Goal: Task Accomplishment & Management: Complete application form

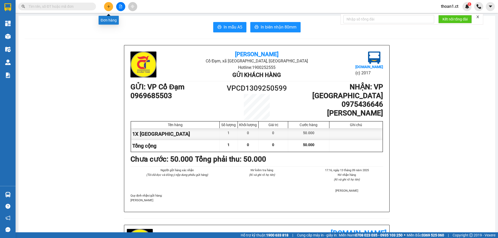
click at [109, 5] on icon "plus" at bounding box center [109, 7] width 4 height 4
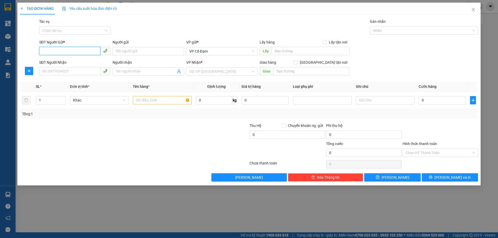
click at [87, 53] on input "SĐT Người Gửi *" at bounding box center [69, 51] width 61 height 8
click at [91, 49] on input "SĐT Người Gửi *" at bounding box center [69, 51] width 61 height 8
click at [83, 51] on input "SĐT Người Gửi *" at bounding box center [69, 51] width 61 height 8
type input "0931380677"
click at [80, 71] on input "SĐT Người Nhận" at bounding box center [69, 71] width 61 height 8
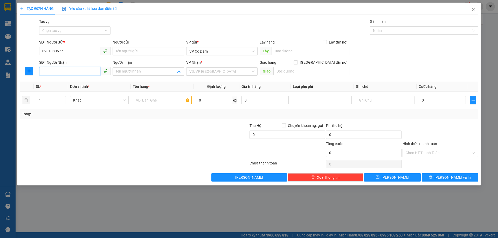
click at [72, 74] on input "SĐT Người Nhận" at bounding box center [69, 71] width 61 height 8
type input "0367257005"
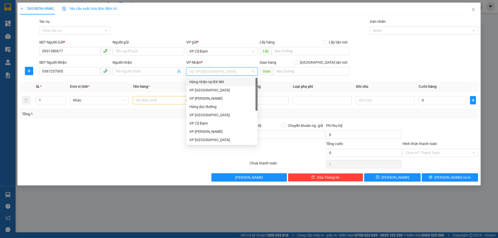
click at [209, 72] on input "search" at bounding box center [219, 72] width 61 height 8
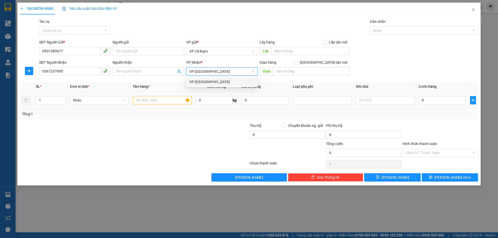
type input "VP [GEOGRAPHIC_DATA]"
click at [153, 102] on input "text" at bounding box center [162, 100] width 59 height 8
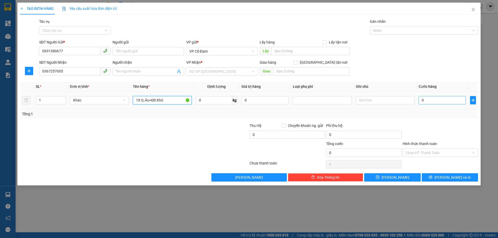
type input "1X Q.Áo+Đồ Khô"
click at [428, 102] on input "0" at bounding box center [442, 100] width 47 height 8
type input "6"
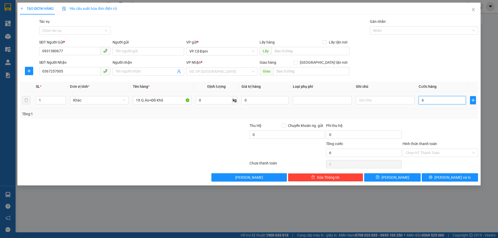
type input "60"
type input "60.000"
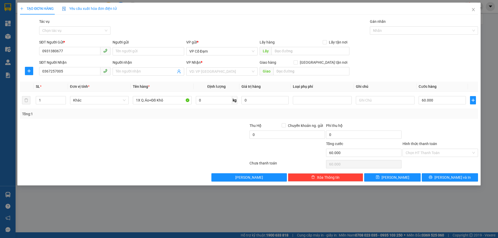
click at [398, 63] on div "SĐT Người Nhận 0367257005 Người nhận Tên người nhận VP Nhận * VD: VP [GEOGRAPHI…" at bounding box center [258, 69] width 441 height 18
click at [420, 151] on input "Hình thức thanh toán" at bounding box center [439, 153] width 66 height 8
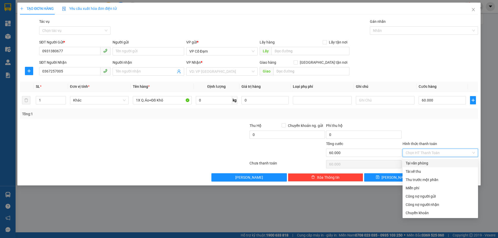
click at [419, 163] on div "Tại văn phòng" at bounding box center [440, 164] width 69 height 6
type input "0"
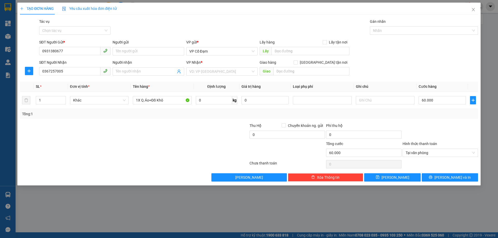
click at [373, 44] on div "SĐT Người Gửi * 0931380677 Người gửi Tên người gửi VP gửi * VP Cổ Đạm Lấy hàng …" at bounding box center [258, 48] width 441 height 18
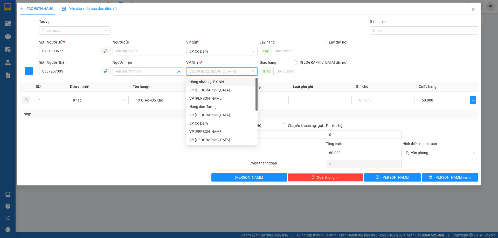
click at [205, 72] on input "search" at bounding box center [219, 72] width 61 height 8
click at [207, 117] on div "VP [GEOGRAPHIC_DATA]" at bounding box center [221, 115] width 65 height 6
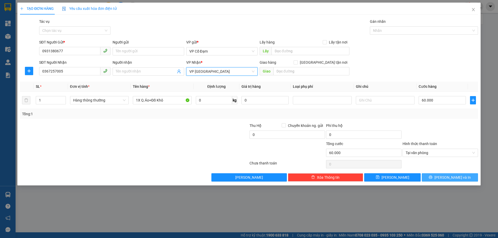
click at [432, 177] on icon "printer" at bounding box center [431, 178] width 4 height 4
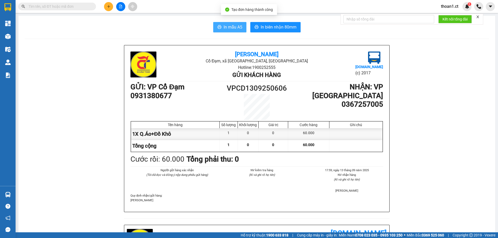
click at [230, 27] on span "In mẫu A5" at bounding box center [233, 27] width 19 height 6
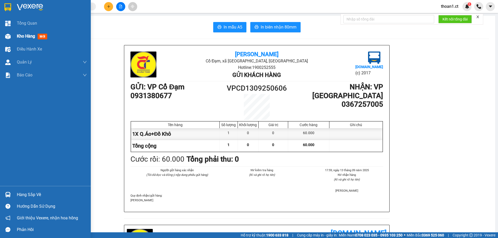
click at [40, 36] on span "mới" at bounding box center [43, 37] width 10 height 6
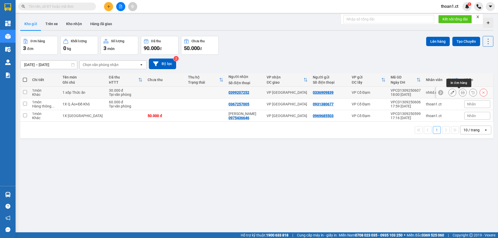
click at [459, 90] on button at bounding box center [462, 92] width 7 height 9
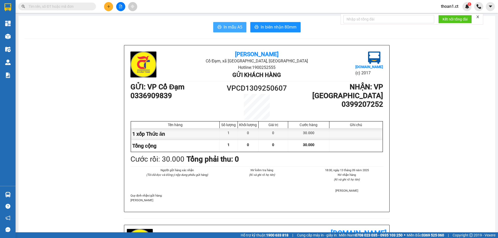
click at [234, 25] on span "In mẫu A5" at bounding box center [233, 27] width 19 height 6
click at [230, 25] on span "In mẫu A5" at bounding box center [233, 27] width 19 height 6
click at [108, 8] on icon "plus" at bounding box center [109, 7] width 4 height 4
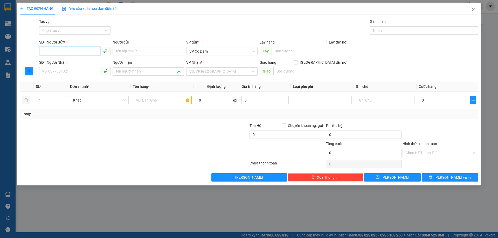
click at [79, 50] on input "SĐT Người Gửi *" at bounding box center [69, 51] width 61 height 8
type input "0336351215"
click at [85, 63] on div "0336351215 - Bác Trí" at bounding box center [74, 62] width 65 height 6
type input "Bác Trí"
type input "0986665503"
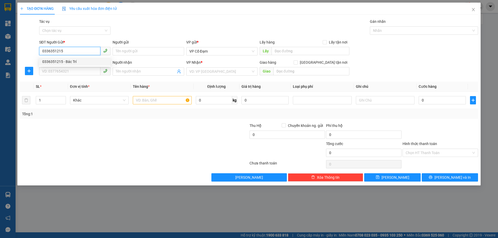
type input "A Hưng"
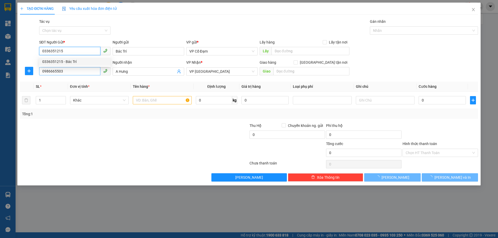
type input "90.000"
type input "0336351215"
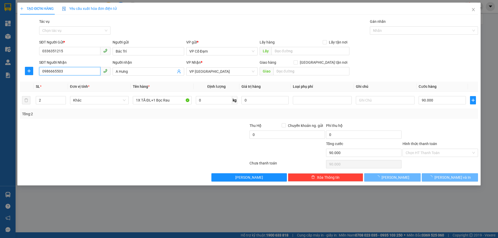
click at [82, 72] on input "0986665503" at bounding box center [69, 71] width 61 height 8
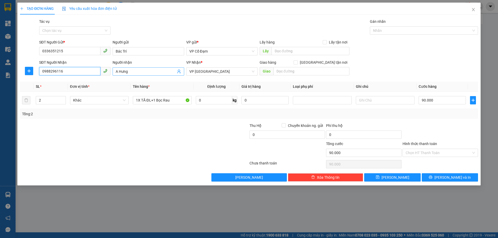
type input "0988296116"
click at [144, 73] on input "A Hưng" at bounding box center [146, 72] width 60 height 6
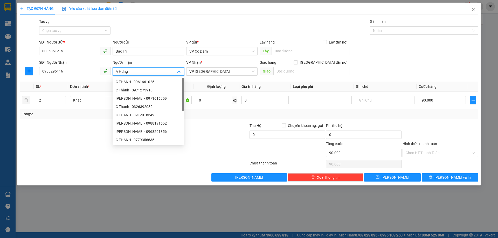
click at [144, 73] on input "A Hưng" at bounding box center [146, 72] width 60 height 6
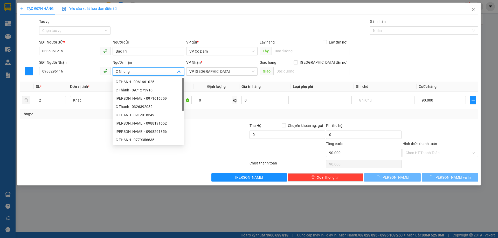
type input "C Nhung"
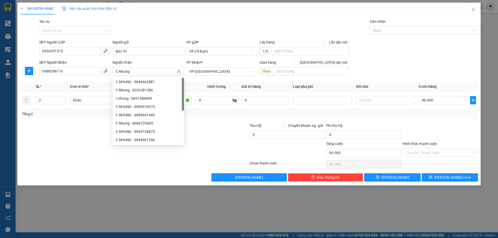
click at [192, 23] on div "Gói vận chuyển * Tiêu chuẩn Tác vụ Chọn tác vụ Gán nhãn Nhãn" at bounding box center [258, 28] width 441 height 18
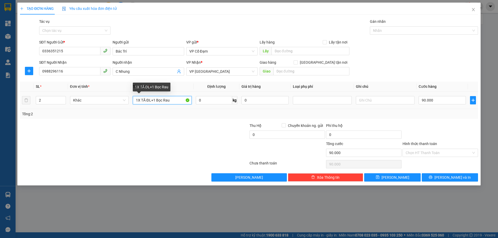
click at [177, 101] on input "1X TĂ ĐL+1 Bọc Rau" at bounding box center [162, 100] width 59 height 8
click at [156, 124] on div at bounding box center [95, 132] width 153 height 18
click at [169, 103] on input "1X TĂ ĐL+1 Bọc Rau" at bounding box center [162, 100] width 59 height 8
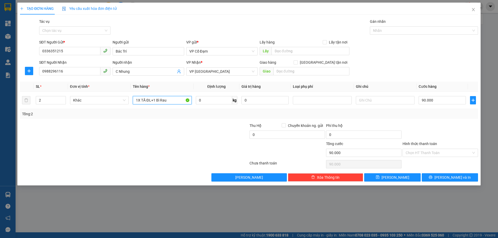
type input "1X TĂ ĐL+1 Bì Rau"
click at [161, 120] on div "Transit Pickup Surcharge Ids Transit Deliver Surcharge Ids Transit Deliver Surc…" at bounding box center [249, 100] width 458 height 163
click at [441, 97] on input "90.000" at bounding box center [442, 100] width 47 height 8
click at [400, 56] on div "SĐT Người Gửi * 0336351215 Người gửi [PERSON_NAME] VP gửi * VP Cổ Đạm Lấy hàng …" at bounding box center [258, 48] width 441 height 18
click at [421, 154] on input "Hình thức thanh toán" at bounding box center [439, 153] width 66 height 8
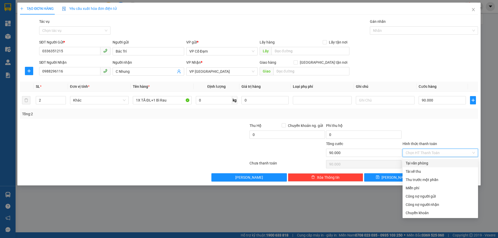
click at [417, 162] on div "Tại văn phòng" at bounding box center [440, 164] width 69 height 6
type input "0"
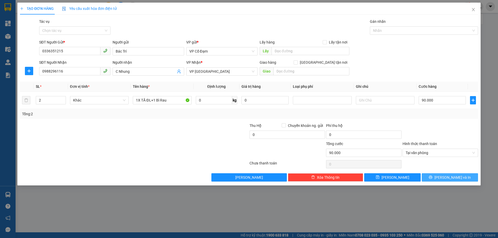
click at [447, 178] on span "[PERSON_NAME] và In" at bounding box center [452, 178] width 36 height 6
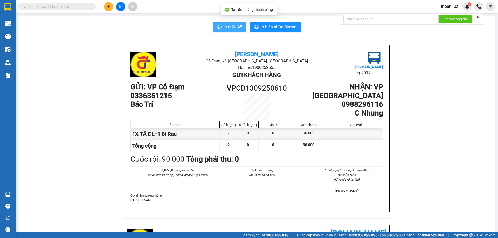
click at [229, 26] on span "In mẫu A5" at bounding box center [233, 27] width 19 height 6
click at [231, 26] on span "In mẫu A5" at bounding box center [233, 27] width 19 height 6
click at [234, 29] on span "In mẫu A5" at bounding box center [233, 27] width 19 height 6
click at [234, 30] on span "In mẫu A5" at bounding box center [233, 27] width 19 height 6
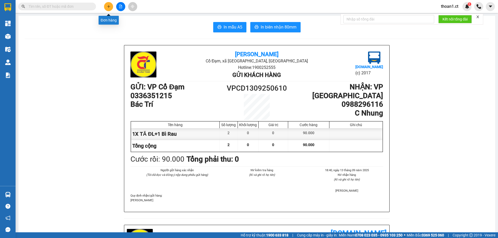
click at [109, 6] on icon "plus" at bounding box center [109, 7] width 4 height 4
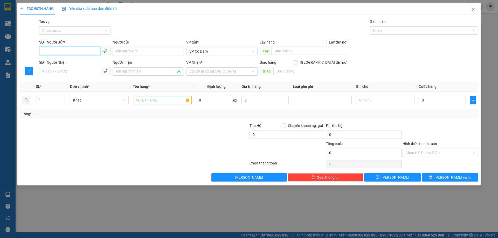
click at [89, 50] on input "SĐT Người Gửi *" at bounding box center [69, 51] width 61 height 8
type input "0868947452"
click at [76, 62] on div "0868947452 - [GEOGRAPHIC_DATA]" at bounding box center [74, 62] width 65 height 6
type input "Bác Yên"
type input "0386826591"
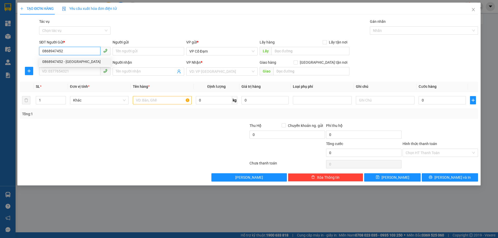
type input "A TIẾN"
type input "VP [PERSON_NAME]"
type input "40.000"
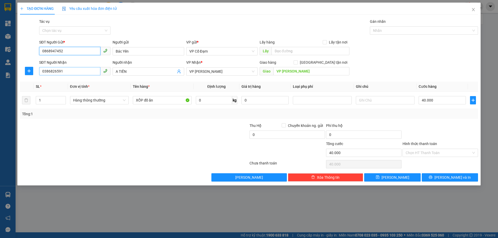
type input "0868947452"
click at [71, 70] on input "0386826591" at bounding box center [69, 71] width 61 height 8
type input "0"
type input "0377989226"
click at [72, 81] on div "0377989226 - [PERSON_NAME]" at bounding box center [74, 82] width 65 height 6
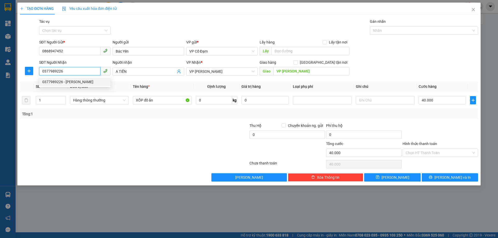
type input "[PERSON_NAME]"
type input "V P [PERSON_NAME]"
type input "0377989226"
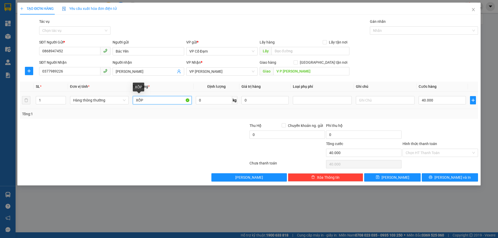
click at [168, 102] on input "XỐP" at bounding box center [162, 100] width 59 height 8
type input "1 Xốp TĂ"
click at [447, 97] on input "40.000" at bounding box center [442, 100] width 47 height 8
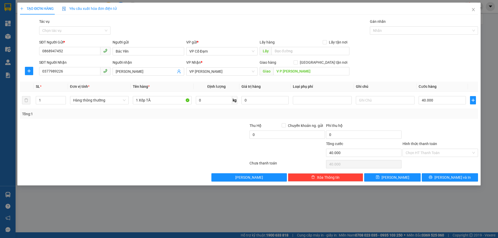
drag, startPoint x: 404, startPoint y: 64, endPoint x: 412, endPoint y: 120, distance: 57.1
click at [404, 63] on div "SĐT Người Nhận 0377989226 Người nhận Anh Hiếu VP Nhận * VP Hoàng Liệt Giao hàng…" at bounding box center [258, 69] width 441 height 18
click at [427, 155] on input "Hình thức thanh toán" at bounding box center [439, 153] width 66 height 8
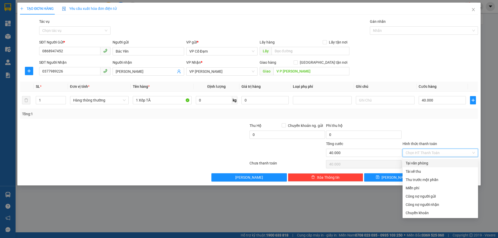
click at [424, 164] on div "Tại văn phòng" at bounding box center [440, 164] width 69 height 6
type input "0"
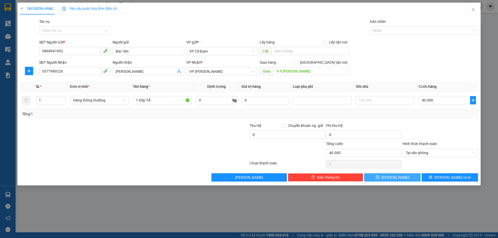
click at [400, 176] on button "[PERSON_NAME]" at bounding box center [392, 178] width 56 height 8
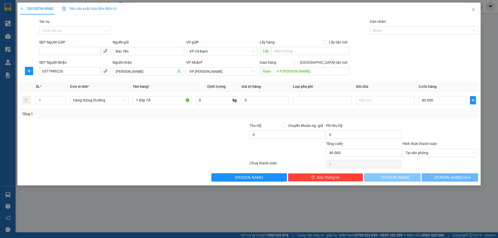
type input "0"
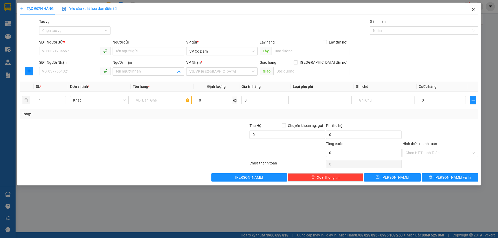
click at [473, 11] on icon "close" at bounding box center [473, 10] width 4 height 4
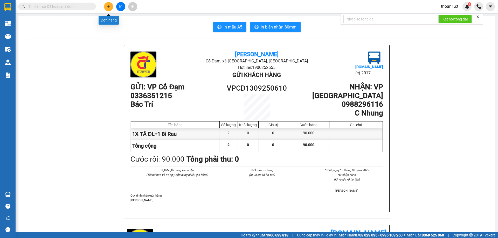
click at [107, 5] on icon "plus" at bounding box center [109, 7] width 4 height 4
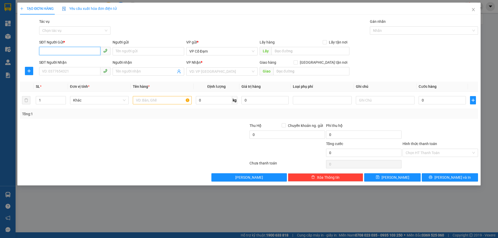
click at [76, 49] on input "SĐT Người Gửi *" at bounding box center [69, 51] width 61 height 8
paste input "0989771751"
type input "0989771751"
click at [80, 69] on input "SĐT Người Nhận" at bounding box center [69, 71] width 61 height 8
paste input "0988541483"
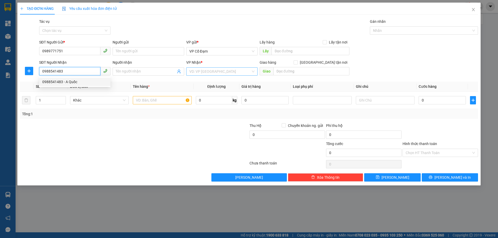
type input "0988541483"
click at [213, 71] on input "search" at bounding box center [219, 72] width 61 height 8
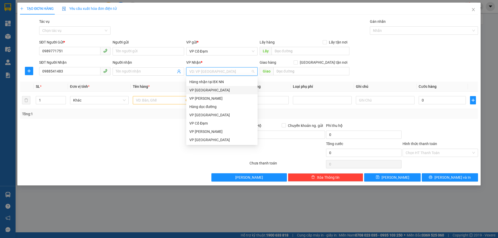
click at [208, 89] on div "VP [GEOGRAPHIC_DATA]" at bounding box center [221, 90] width 65 height 6
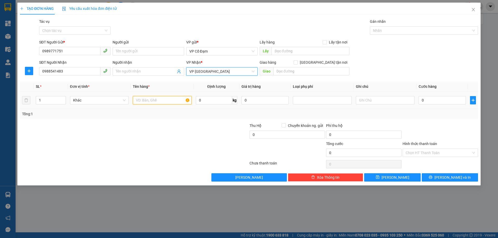
click at [165, 101] on input "text" at bounding box center [162, 100] width 59 height 8
type input "1X TĂ"
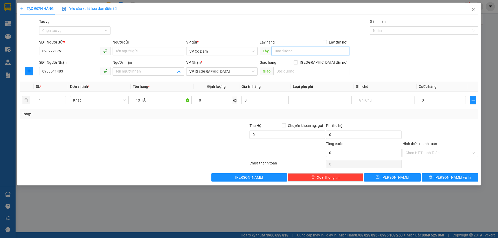
click at [278, 52] on input "text" at bounding box center [311, 51] width 78 height 8
type input "[PERSON_NAME]"
click at [242, 32] on div "Gói vận chuyển * Tiêu chuẩn Tác vụ Chọn tác vụ Gán nhãn Nhãn" at bounding box center [258, 28] width 441 height 18
click at [404, 175] on button "[PERSON_NAME]" at bounding box center [392, 178] width 56 height 8
